Goal: Information Seeking & Learning: Learn about a topic

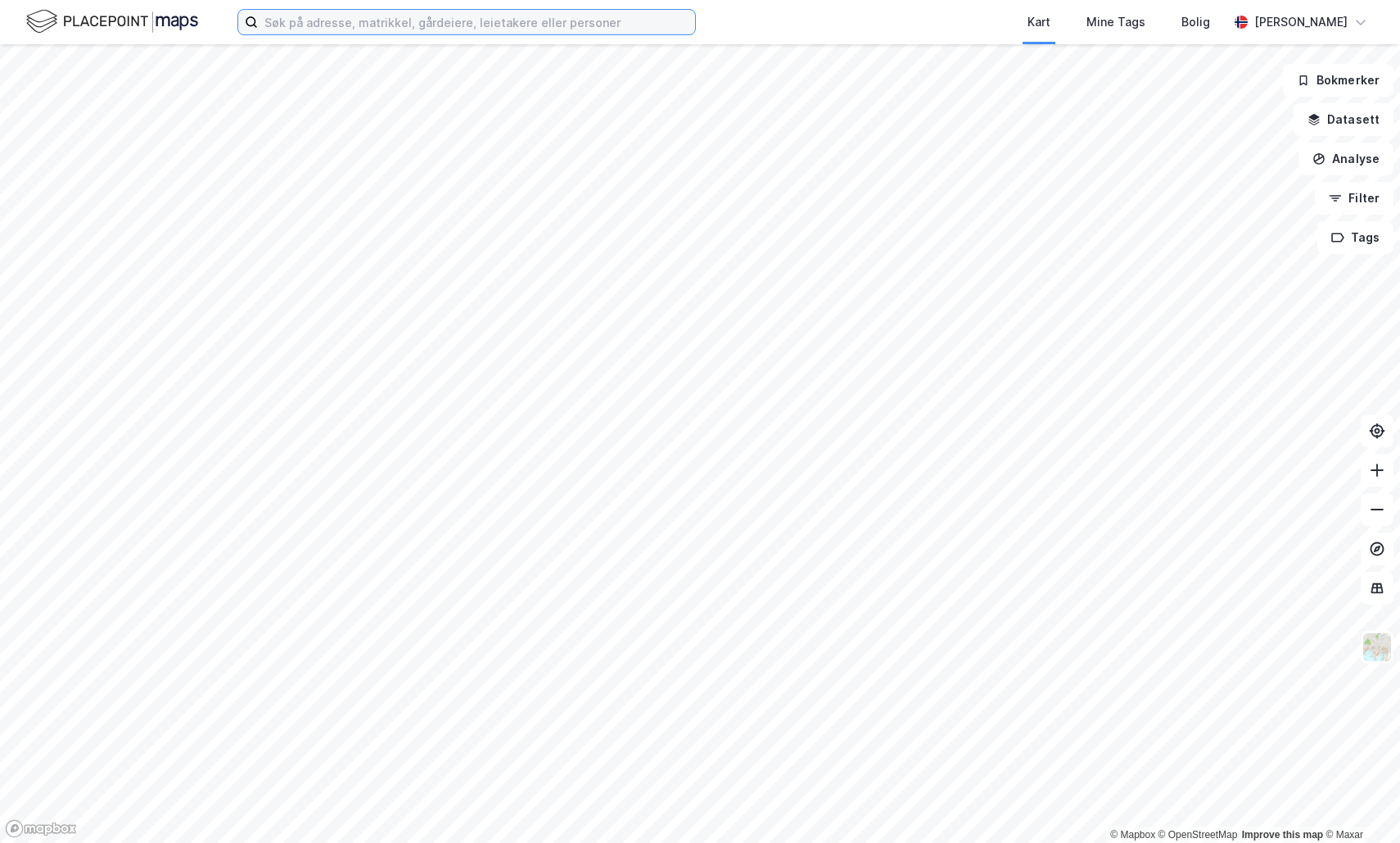
click at [492, 26] on input at bounding box center [476, 22] width 437 height 25
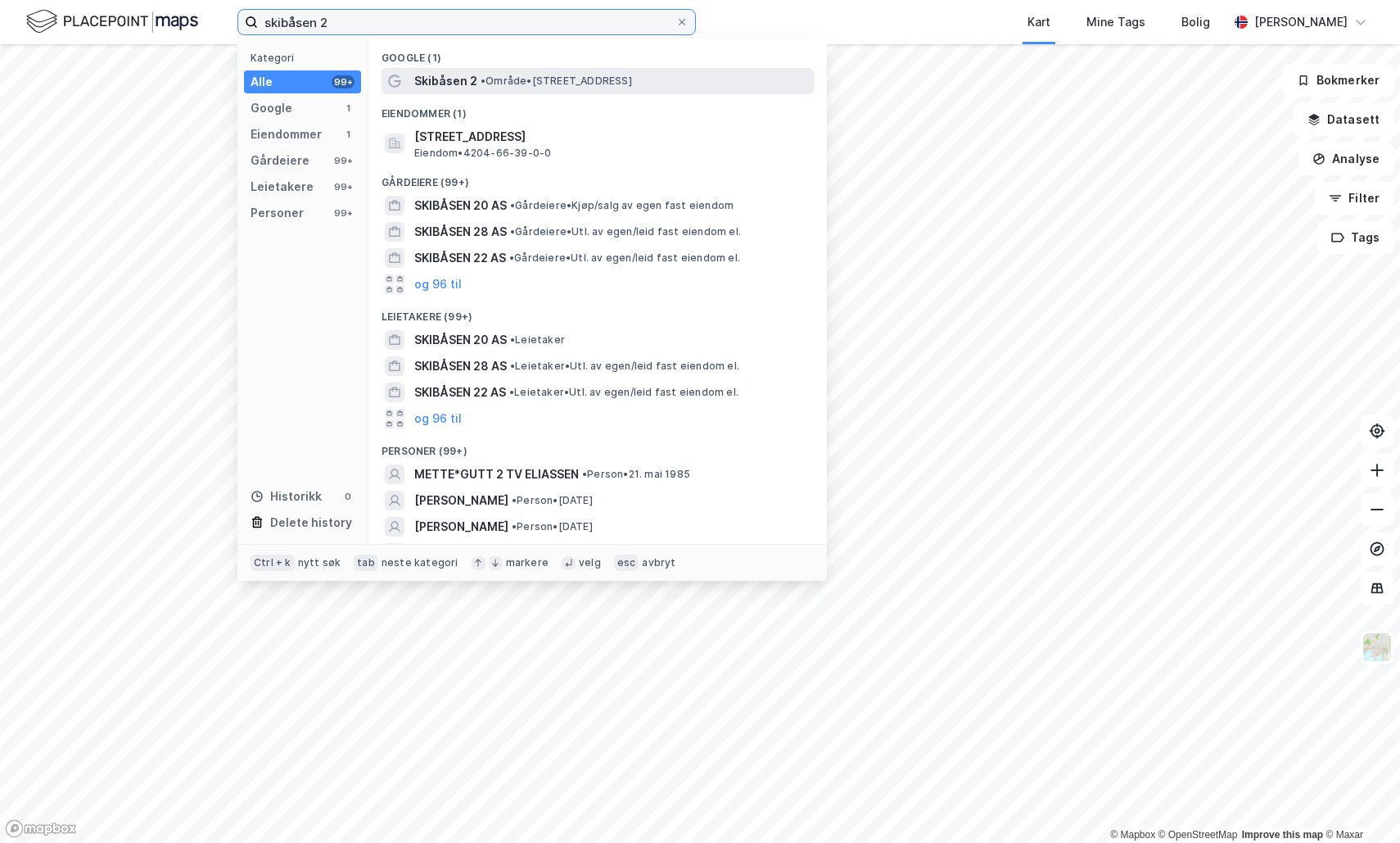
type input "skibåsen 2"
click at [467, 83] on span "Skibåsen 2" at bounding box center [445, 81] width 63 height 20
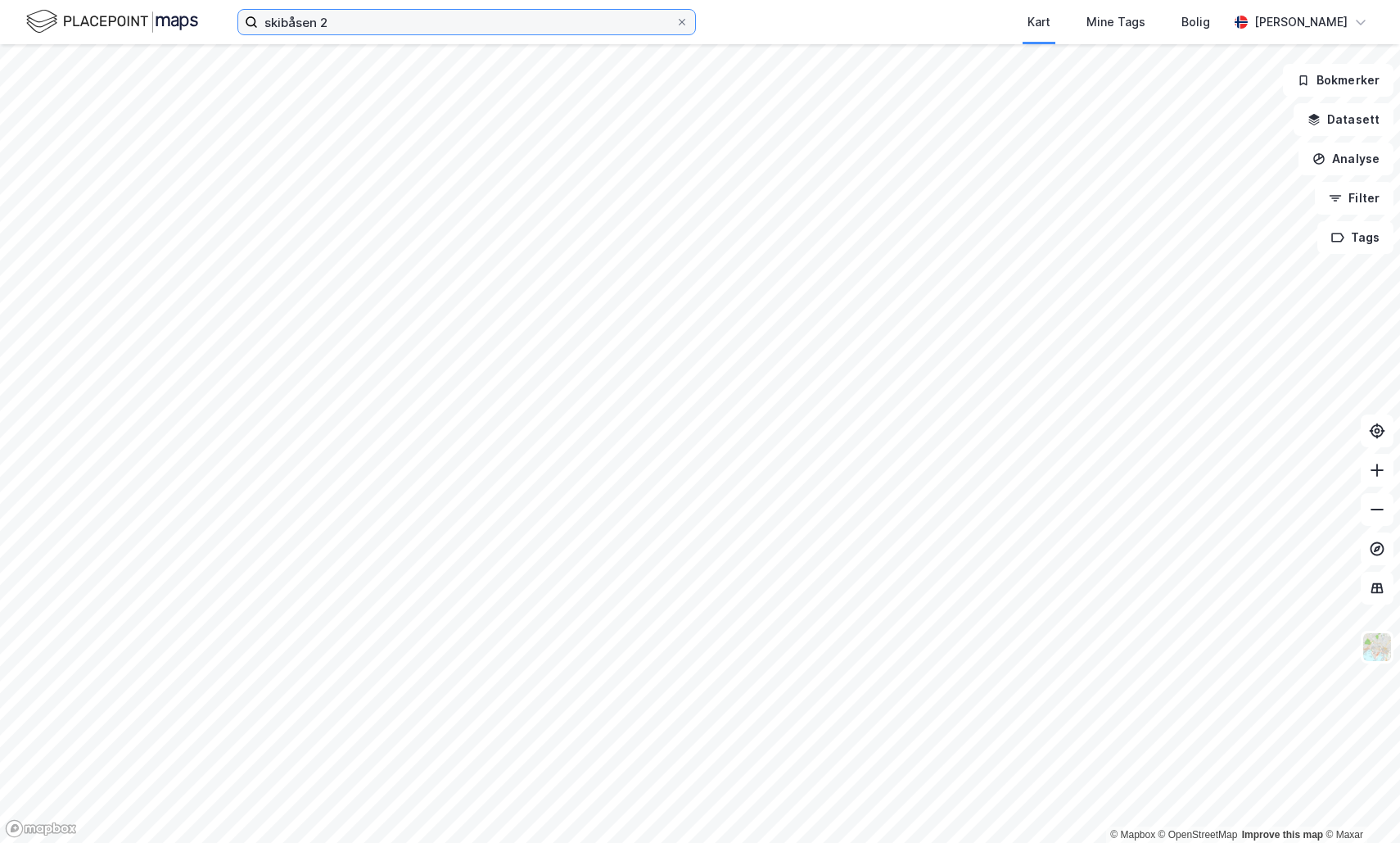
click at [383, 32] on input "skibåsen 2" at bounding box center [466, 22] width 417 height 25
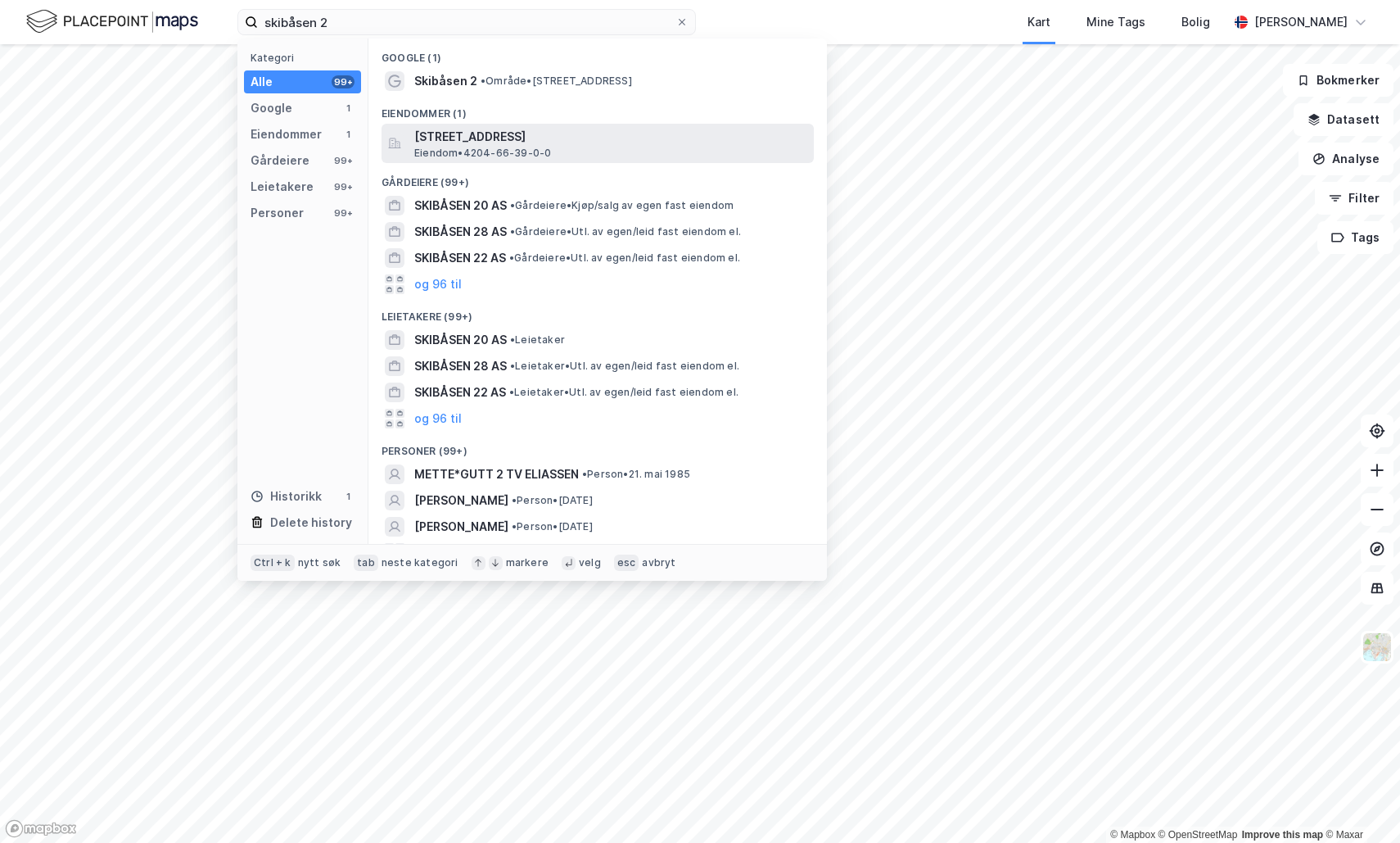
click at [449, 143] on span "[STREET_ADDRESS]" at bounding box center [611, 137] width 393 height 20
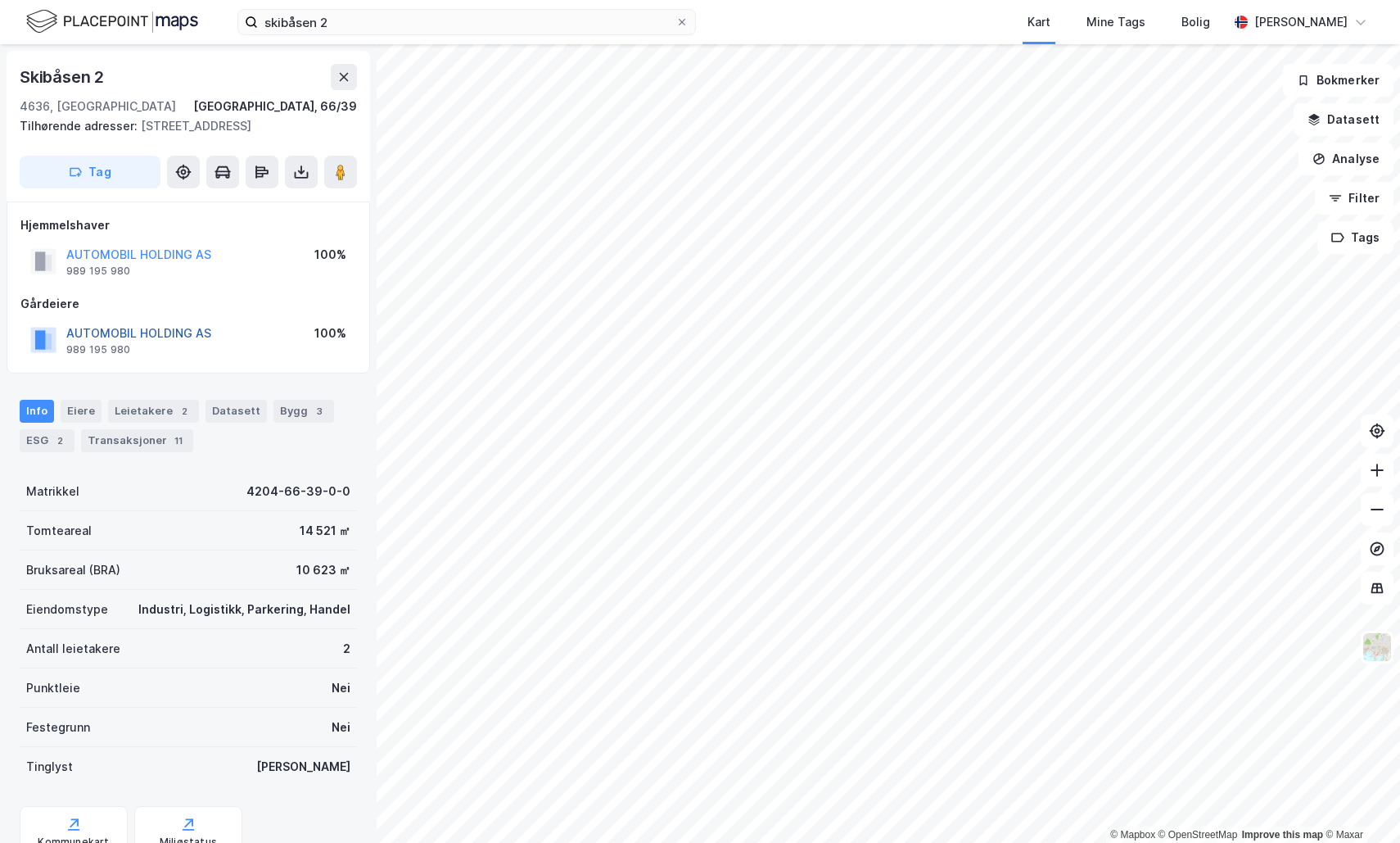
click at [0, 0] on button "AUTOMOBIL HOLDING AS" at bounding box center [0, 0] width 0 height 0
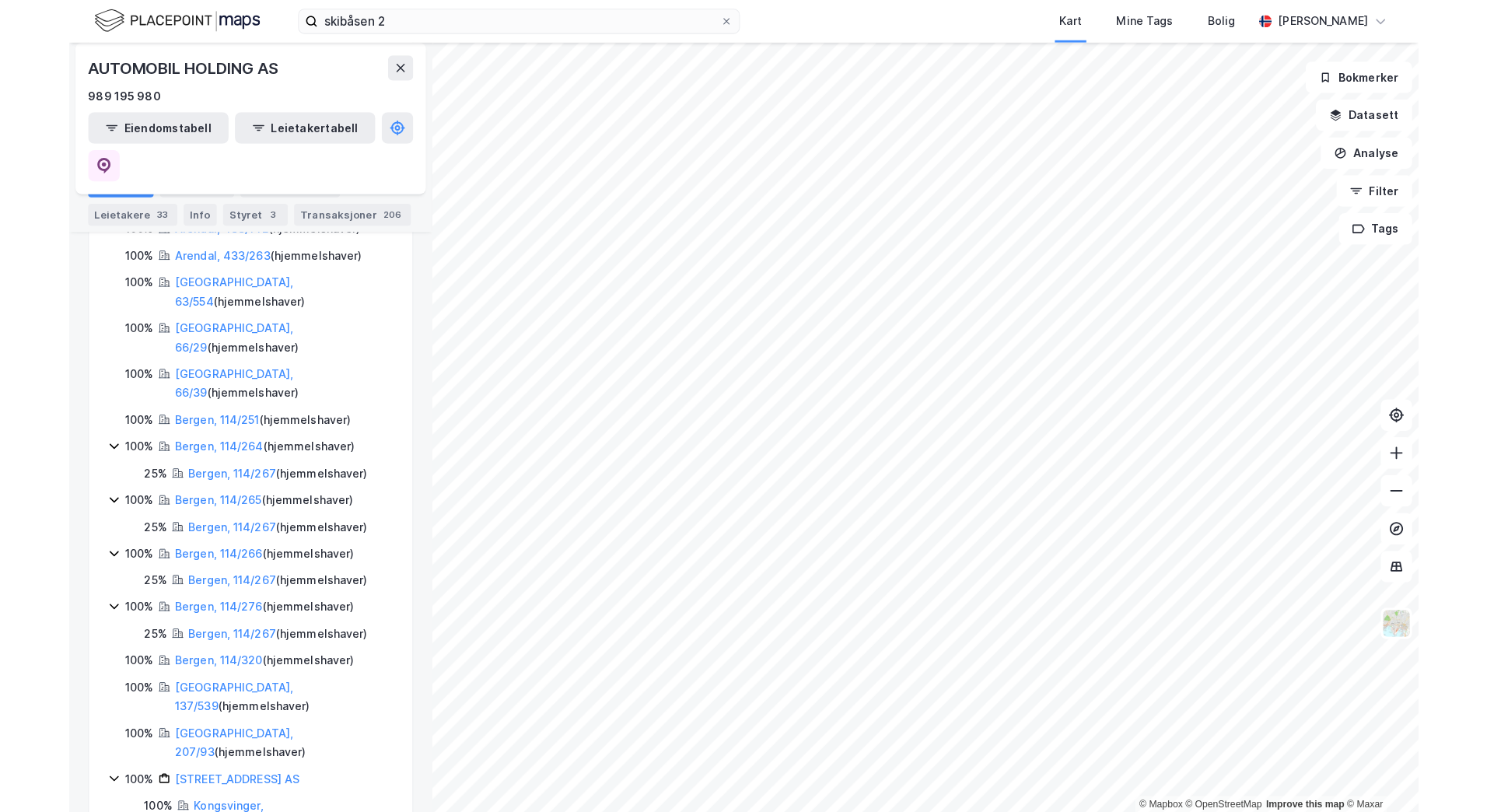
scroll to position [1322, 0]
